Goal: Information Seeking & Learning: Learn about a topic

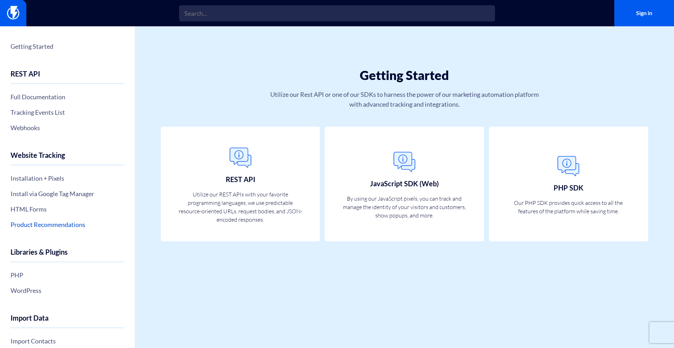
click at [51, 225] on link "Product Recommendations" at bounding box center [68, 225] width 114 height 12
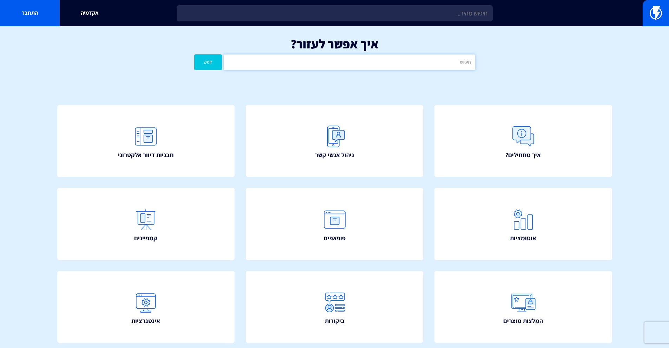
click at [368, 67] on input "text" at bounding box center [349, 62] width 251 height 16
type input "יוטפו"
click at [210, 67] on button "חפש" at bounding box center [208, 62] width 28 height 16
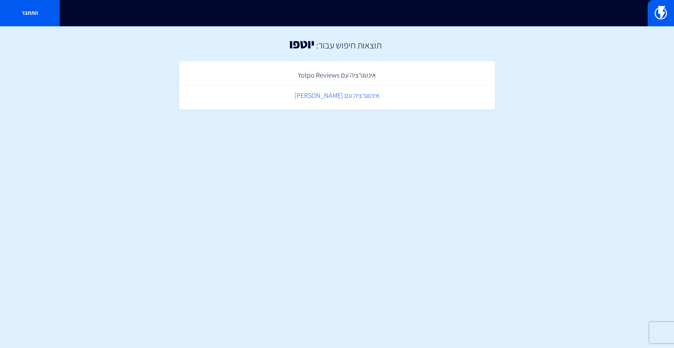
click at [356, 96] on link "אינטגרציה עם [PERSON_NAME]" at bounding box center [337, 95] width 309 height 21
